Goal: Task Accomplishment & Management: Manage account settings

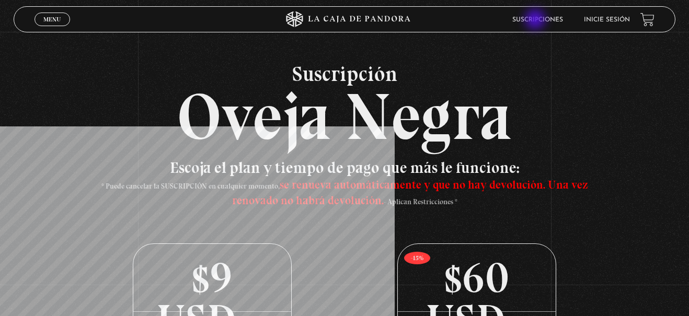
click at [536, 20] on link "Suscripciones" at bounding box center [537, 20] width 51 height 6
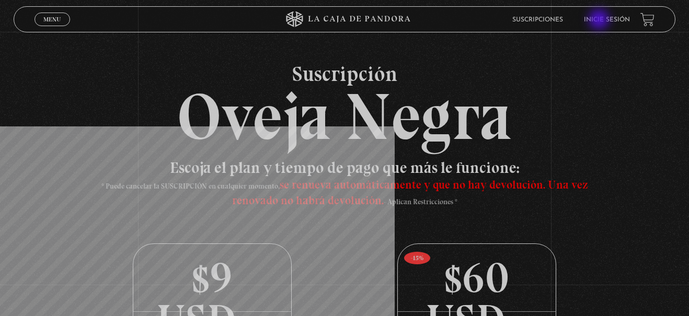
click at [600, 20] on link "Inicie sesión" at bounding box center [607, 20] width 46 height 6
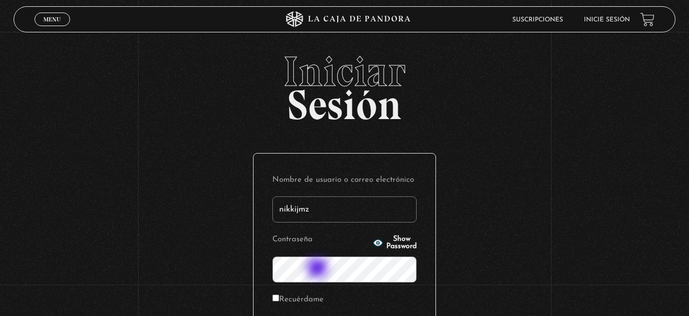
type input "nikkijmz"
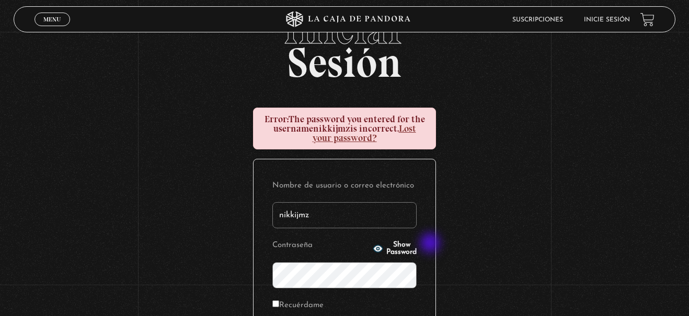
scroll to position [53, 0]
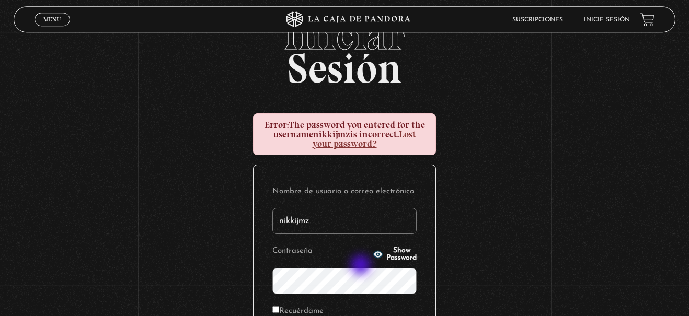
scroll to position [53, 0]
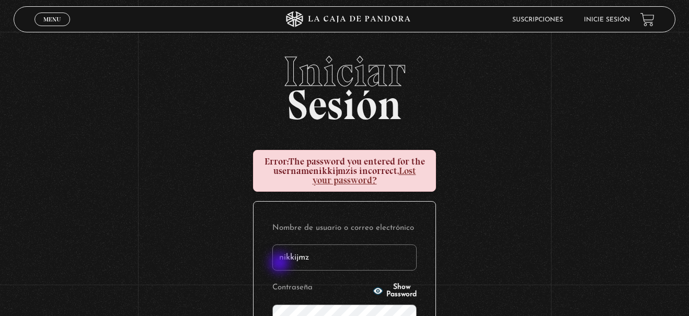
scroll to position [107, 0]
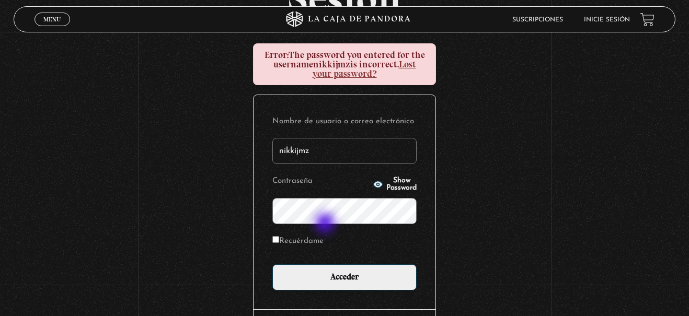
click at [326, 224] on form "Nombre de usuario o correo electrónico nikkijmz Contraseña Show Password Recuér…" at bounding box center [344, 202] width 144 height 177
click at [272, 264] on input "Acceder" at bounding box center [344, 277] width 144 height 26
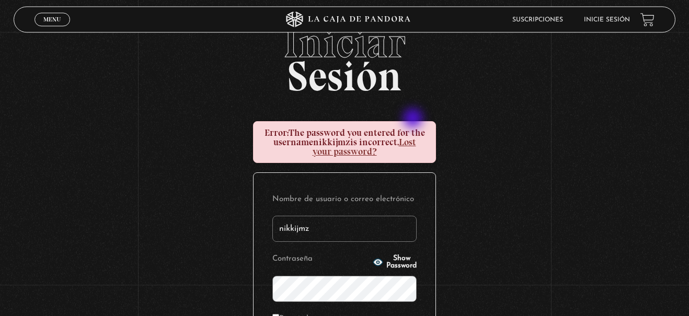
scroll to position [107, 0]
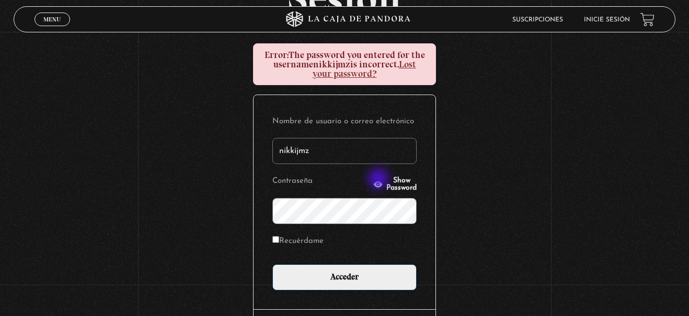
click at [380, 181] on button "Show Password" at bounding box center [395, 184] width 44 height 15
click at [272, 264] on input "Acceder" at bounding box center [344, 277] width 144 height 26
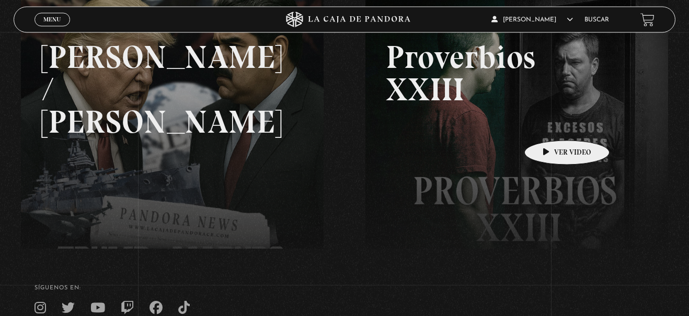
scroll to position [213, 0]
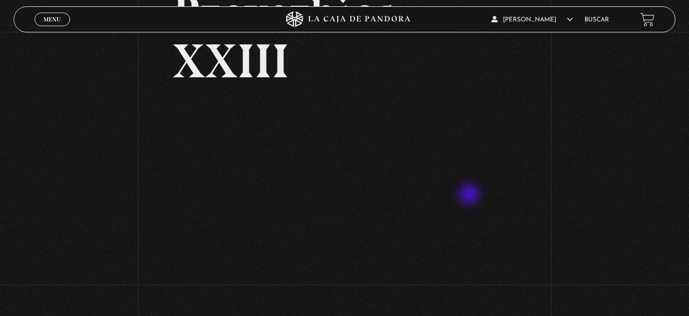
scroll to position [107, 0]
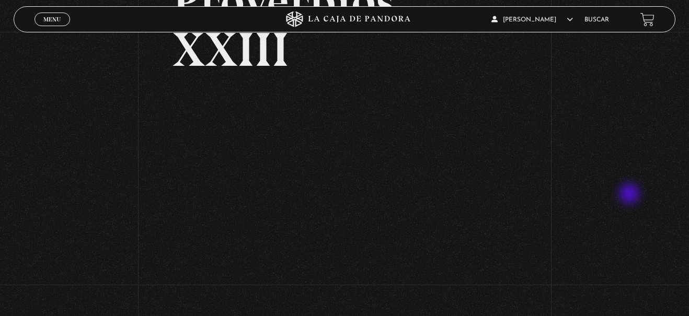
click at [630, 188] on div "Volver - Proverbios XXIII" at bounding box center [344, 114] width 689 height 378
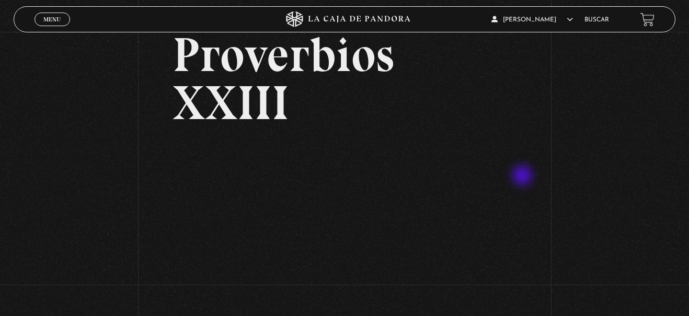
scroll to position [160, 0]
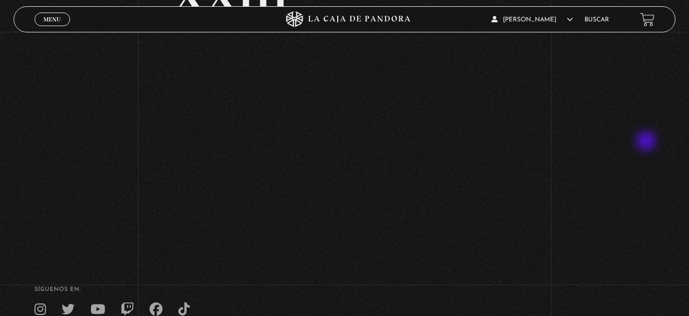
click at [642, 140] on div "Volver - Proverbios XXIII" at bounding box center [344, 61] width 689 height 378
click at [615, 158] on div "Volver - Proverbios XXIII" at bounding box center [344, 61] width 689 height 378
